Goal: Leave review/rating

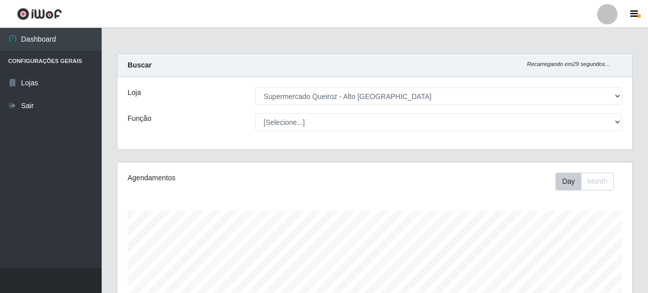
select select "496"
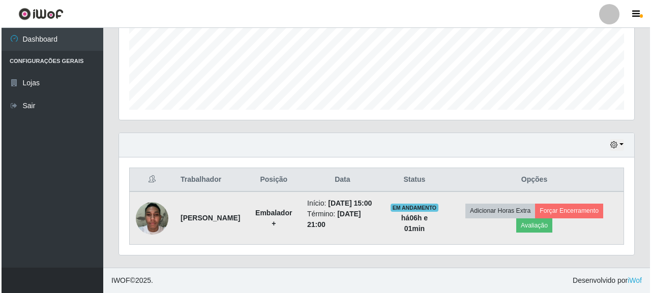
scroll to position [211, 515]
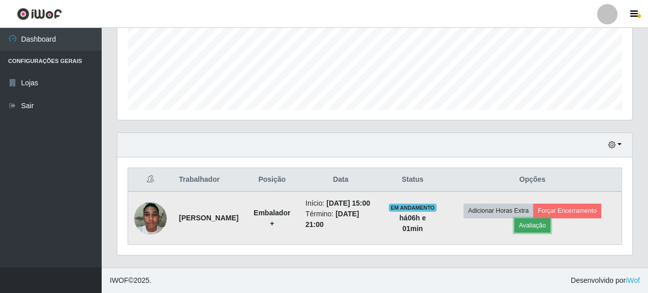
click at [549, 223] on button "Avaliação" at bounding box center [532, 226] width 36 height 14
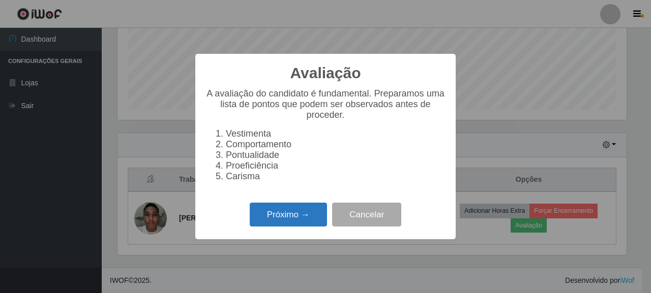
click at [266, 220] on button "Próximo →" at bounding box center [288, 215] width 77 height 24
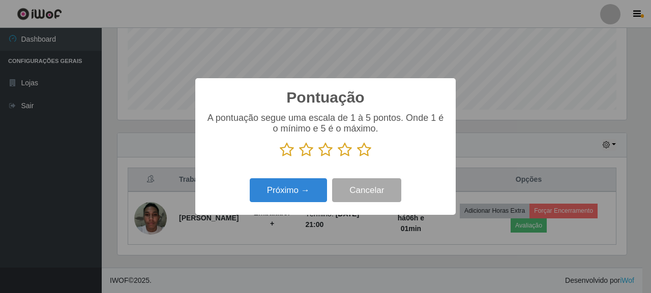
scroll to position [508005, 507707]
click at [364, 151] on icon at bounding box center [364, 149] width 14 height 15
click at [357, 158] on input "radio" at bounding box center [357, 158] width 0 height 0
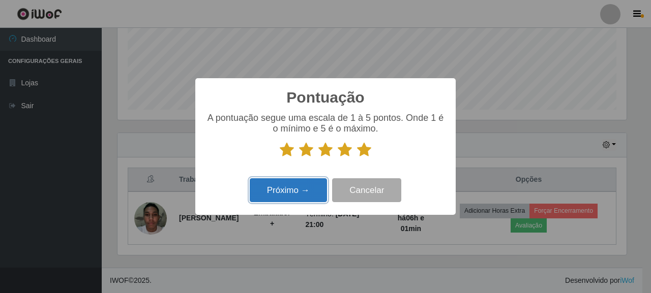
click at [291, 195] on button "Próximo →" at bounding box center [288, 190] width 77 height 24
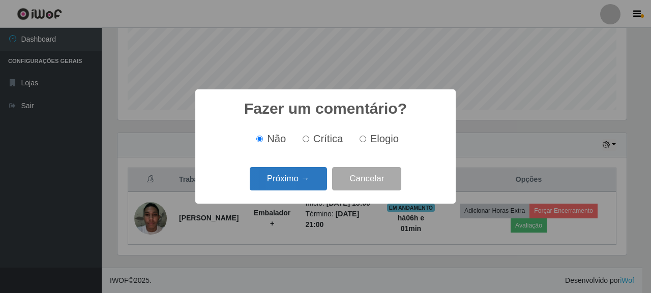
click at [295, 183] on button "Próximo →" at bounding box center [288, 179] width 77 height 24
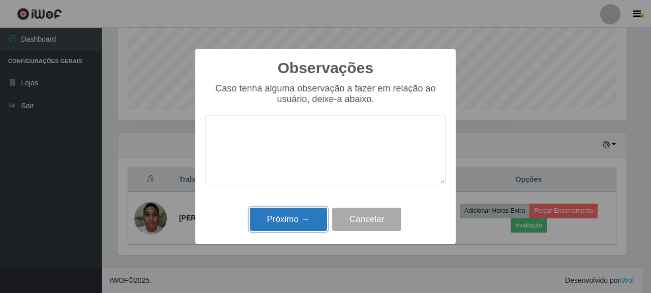
click at [293, 213] on button "Próximo →" at bounding box center [288, 220] width 77 height 24
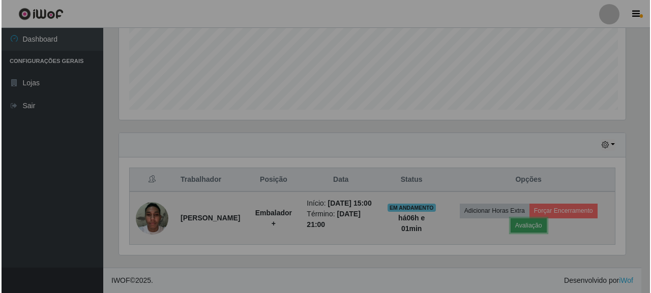
scroll to position [211, 515]
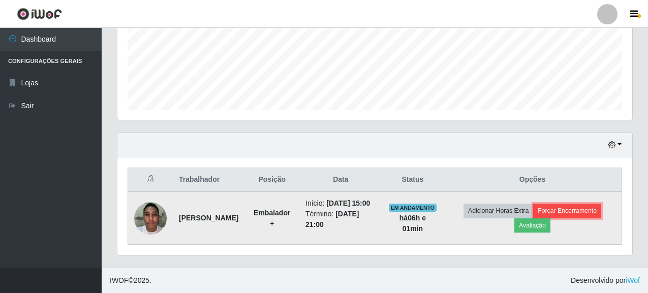
click at [555, 209] on button "Forçar Encerramento" at bounding box center [567, 211] width 68 height 14
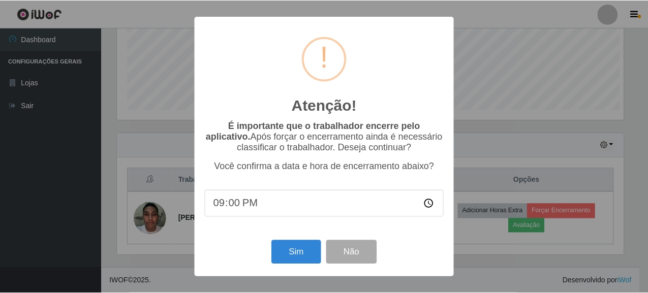
scroll to position [211, 509]
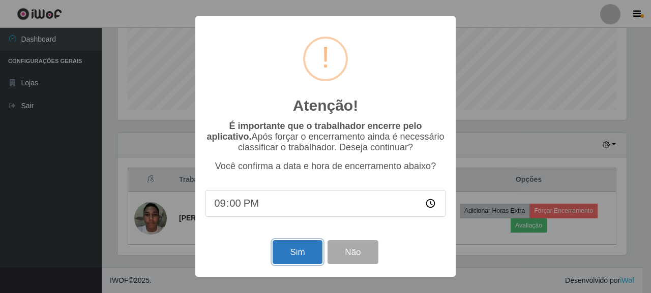
click at [319, 251] on button "Sim" at bounding box center [296, 252] width 49 height 24
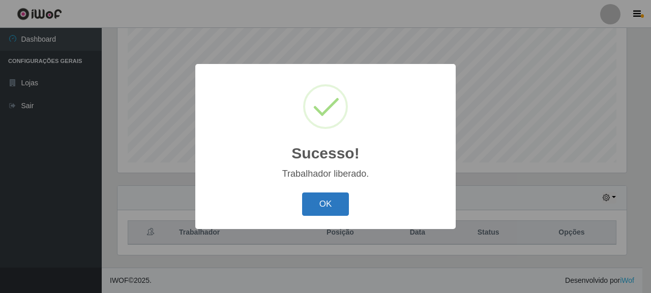
click at [330, 206] on button "OK" at bounding box center [325, 205] width 47 height 24
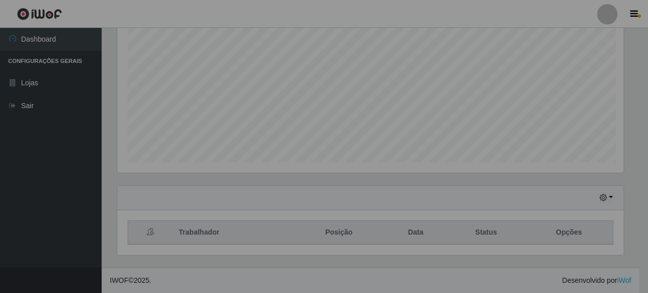
scroll to position [211, 515]
